Goal: Task Accomplishment & Management: Use online tool/utility

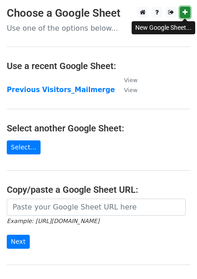
click at [187, 13] on icon at bounding box center [185, 12] width 5 height 6
click at [33, 31] on p "Use one of the options below..." at bounding box center [99, 27] width 184 height 9
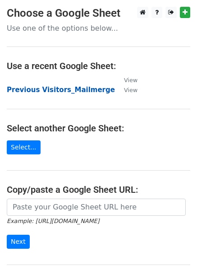
click at [43, 90] on strong "Previous Visitors_Mailmerge" at bounding box center [61, 90] width 108 height 8
click at [39, 89] on strong "Previous Visitors_Mailmerge" at bounding box center [61, 90] width 108 height 8
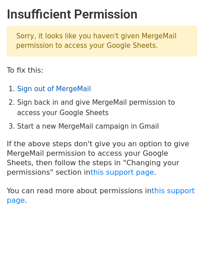
click at [57, 89] on link "Sign out of MergeMail" at bounding box center [54, 89] width 74 height 8
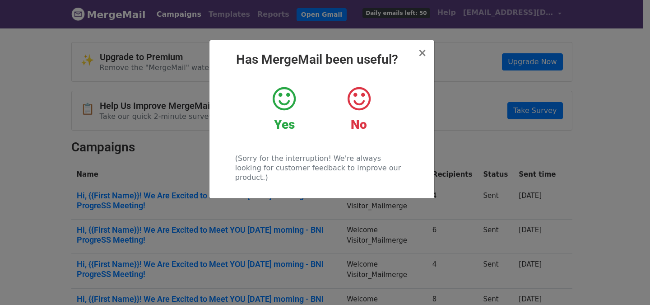
click at [281, 98] on icon at bounding box center [284, 98] width 23 height 27
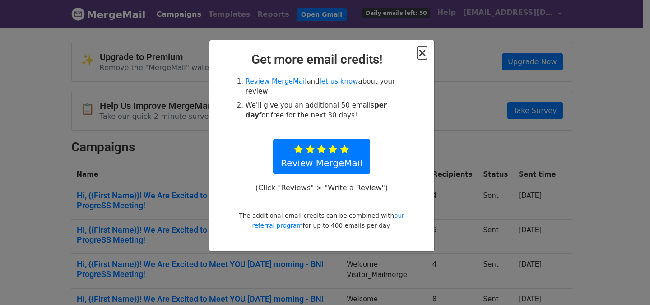
click at [420, 54] on span "×" at bounding box center [421, 52] width 9 height 13
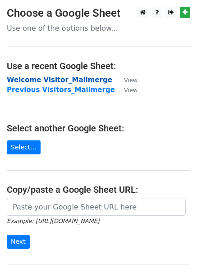
click at [34, 81] on strong "Welcome Visitor_Mailmerge" at bounding box center [60, 80] width 106 height 8
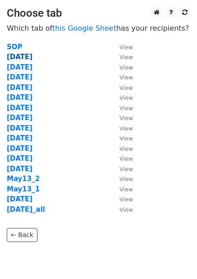
click at [19, 58] on strong "Sep16" at bounding box center [20, 57] width 26 height 8
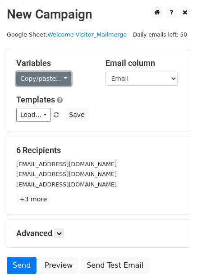
click at [60, 79] on link "Copy/paste..." at bounding box center [43, 79] width 55 height 14
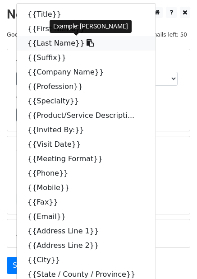
click at [87, 44] on icon at bounding box center [90, 42] width 7 height 7
